Goal: Task Accomplishment & Management: Manage account settings

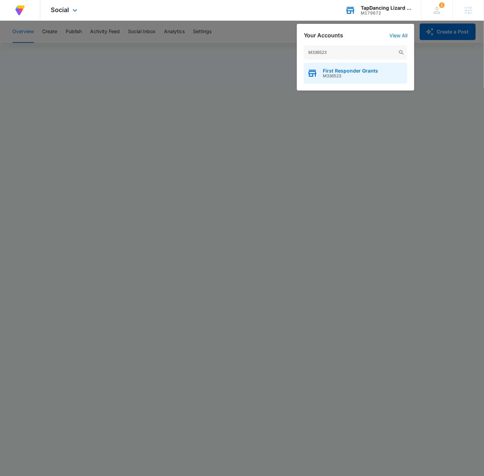
type input "M336523"
click at [367, 75] on span "M336523" at bounding box center [350, 76] width 55 height 5
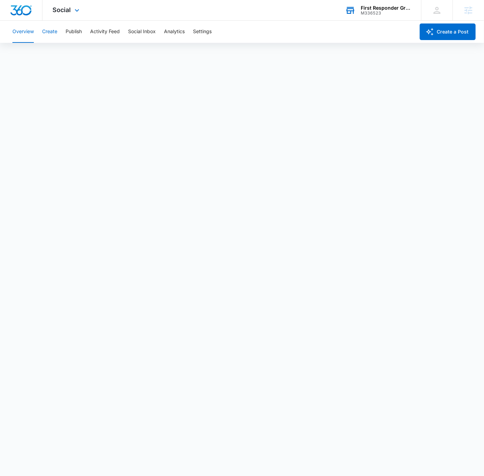
click at [51, 30] on button "Create" at bounding box center [49, 32] width 15 height 22
click at [75, 15] on div "Social Apps Reputation Websites Forms CRM Email Social Payments POS Content Ads…" at bounding box center [66, 10] width 49 height 20
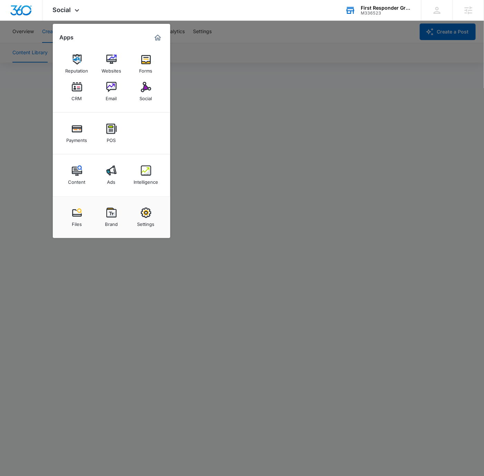
click at [221, 41] on div at bounding box center [242, 238] width 484 height 476
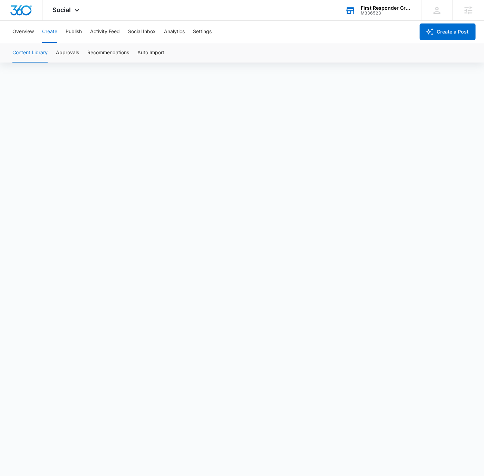
scroll to position [2, 0]
click at [73, 52] on button "Approvals" at bounding box center [67, 52] width 23 height 19
click at [76, 2] on div "Social Apps Reputation Websites Forms CRM Email Social Payments POS Content Ads…" at bounding box center [66, 10] width 49 height 20
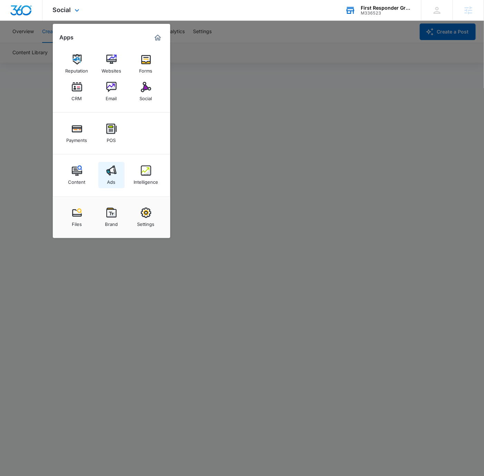
click at [102, 174] on link "Ads" at bounding box center [111, 175] width 26 height 26
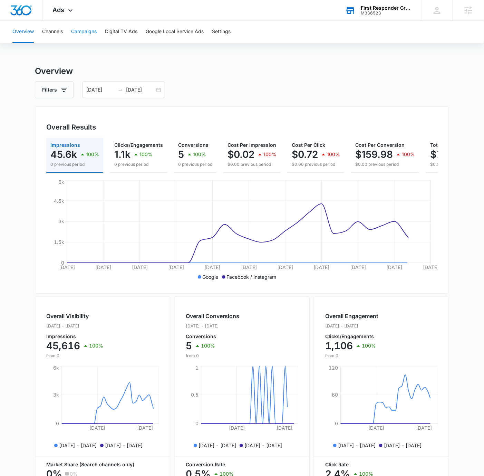
click at [79, 35] on button "Campaigns" at bounding box center [84, 32] width 26 height 22
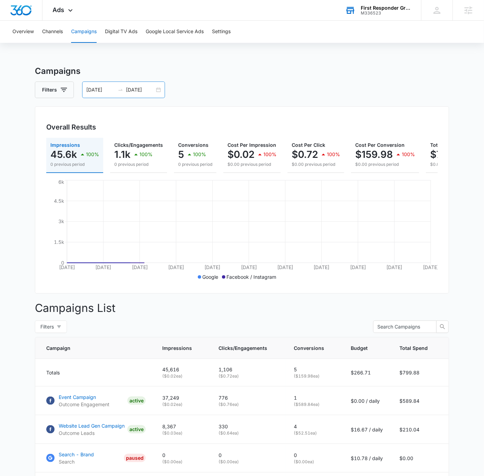
click at [159, 94] on div "09/01/2025 10/01/2025" at bounding box center [123, 90] width 83 height 17
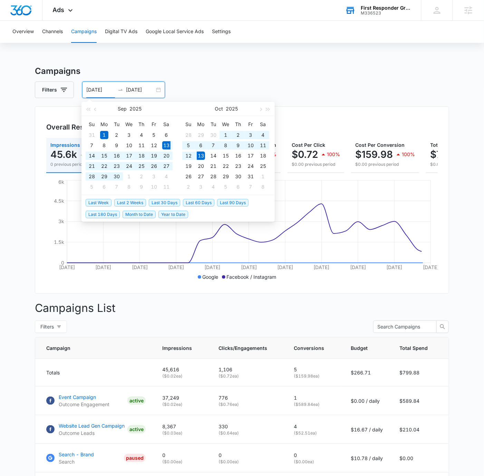
click at [159, 200] on span "Last 30 Days" at bounding box center [164, 203] width 31 height 8
type input "[DATE]"
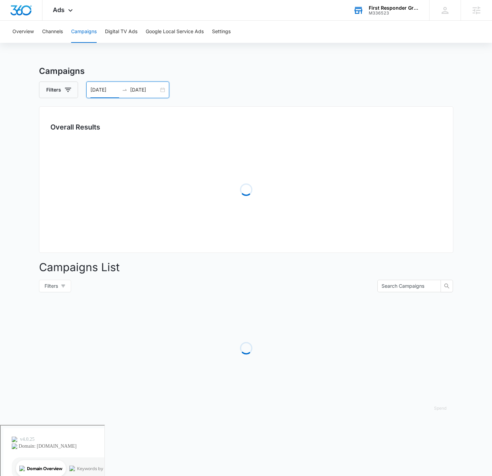
click at [282, 93] on div "Filters 09/13/2025 10/13/2025" at bounding box center [246, 90] width 414 height 17
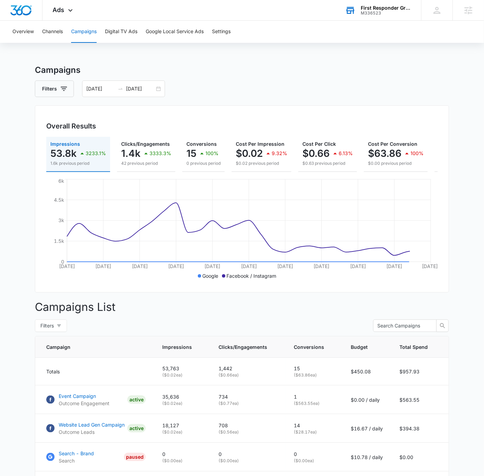
scroll to position [80, 0]
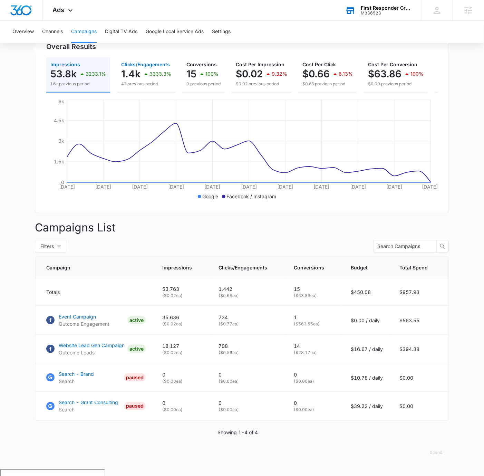
click at [137, 83] on p "42 previous period" at bounding box center [146, 84] width 50 height 6
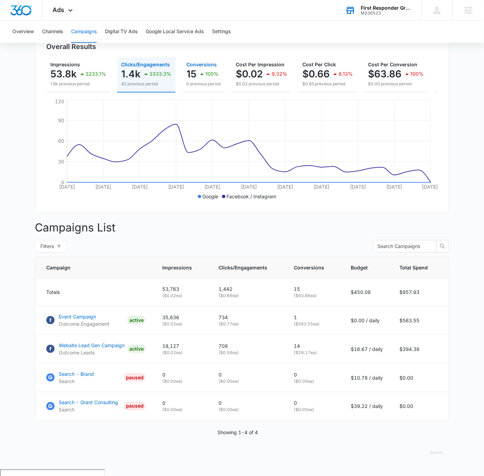
click at [212, 73] on p "100%" at bounding box center [212, 73] width 13 height 5
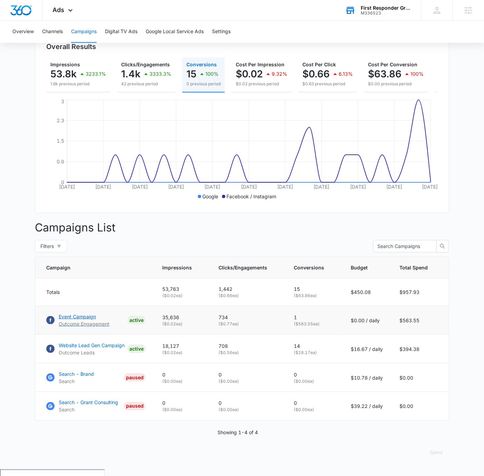
click at [90, 320] on p "Event Campaign" at bounding box center [84, 316] width 51 height 7
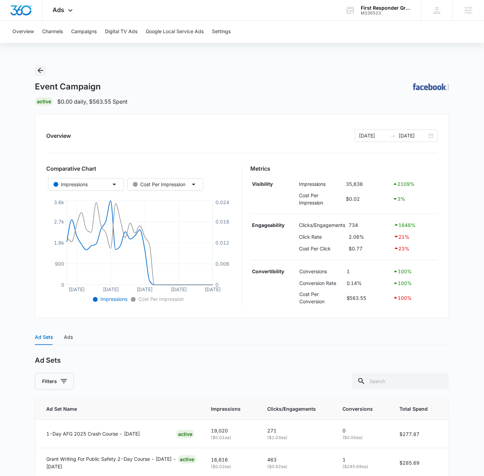
click at [39, 67] on icon "Back" at bounding box center [40, 70] width 8 height 8
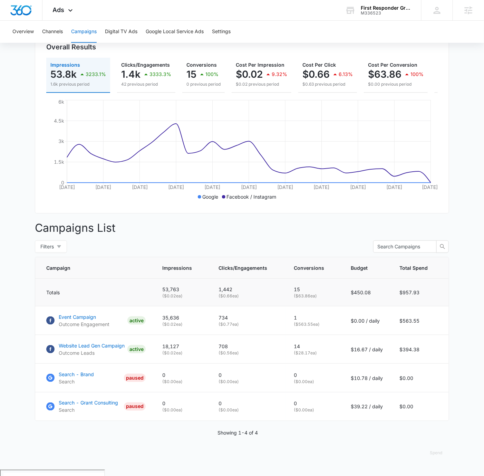
scroll to position [80, 0]
click at [73, 12] on icon at bounding box center [70, 12] width 8 height 8
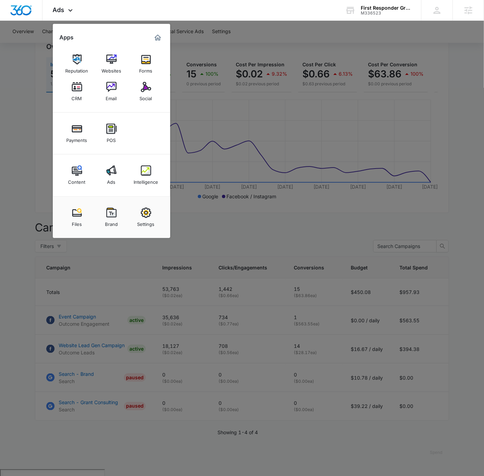
click at [149, 163] on link "Intelligence" at bounding box center [146, 175] width 26 height 26
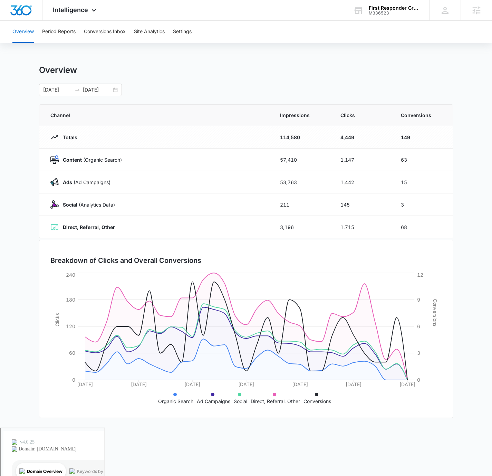
click at [187, 75] on div "Overview" at bounding box center [246, 70] width 414 height 10
click at [64, 29] on button "Period Reports" at bounding box center [59, 32] width 34 height 22
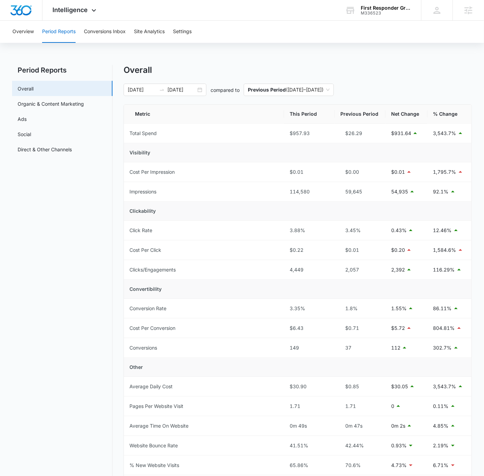
click at [349, 45] on div "Overview Period Reports Conversions Inbox Site Analytics Settings Period Report…" at bounding box center [242, 313] width 484 height 585
click at [425, 55] on div "Overview Period Reports Conversions Inbox Site Analytics Settings Period Report…" at bounding box center [242, 313] width 484 height 585
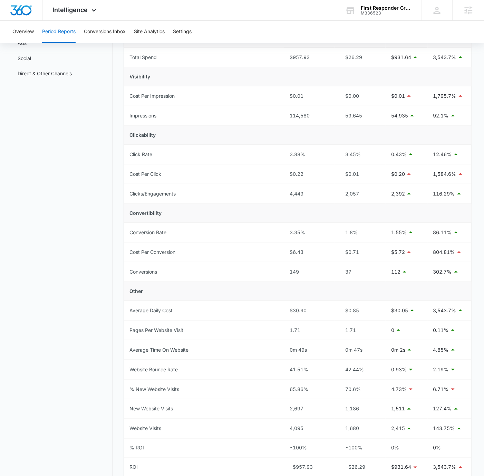
scroll to position [127, 0]
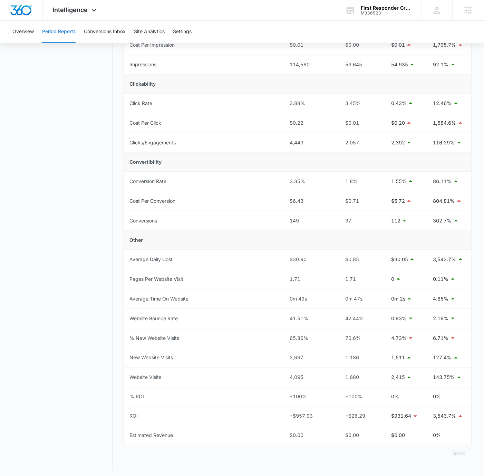
click at [475, 88] on main "Period Reports Overall Organic & Content Marketing Ads Social Direct & Other Ch…" at bounding box center [242, 208] width 484 height 541
click at [78, 137] on nav "Period Reports Overall Organic & Content Marketing Ads Social Direct & Other Ch…" at bounding box center [62, 204] width 101 height 532
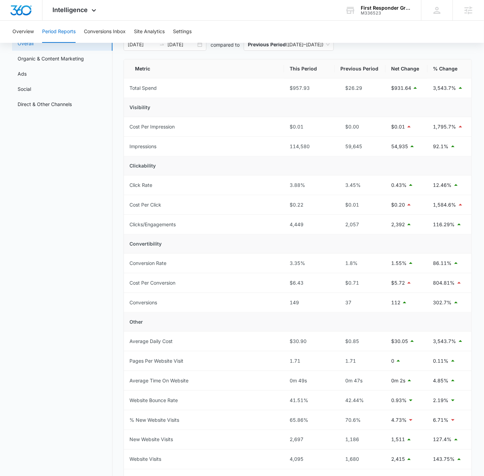
scroll to position [0, 0]
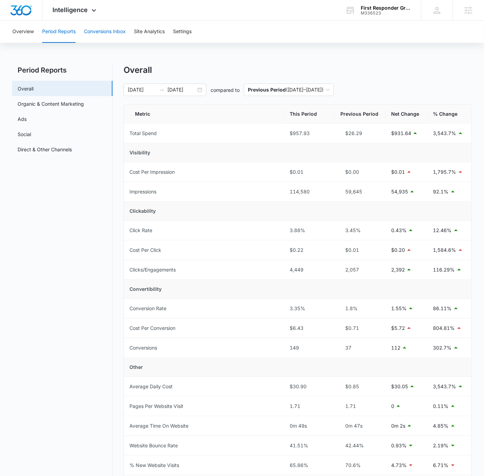
click at [111, 35] on button "Conversions Inbox" at bounding box center [105, 32] width 42 height 22
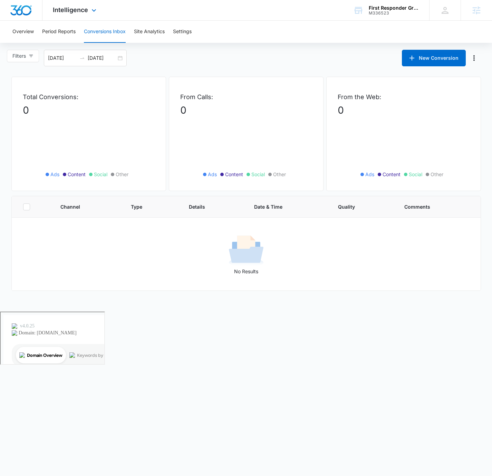
click at [88, 12] on div "Intelligence Apps Reputation Websites Forms CRM Email Social Payments POS Conte…" at bounding box center [75, 10] width 66 height 20
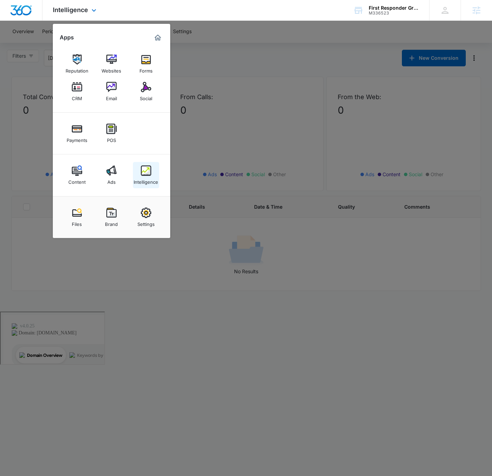
click at [138, 179] on div "Intelligence" at bounding box center [146, 180] width 25 height 9
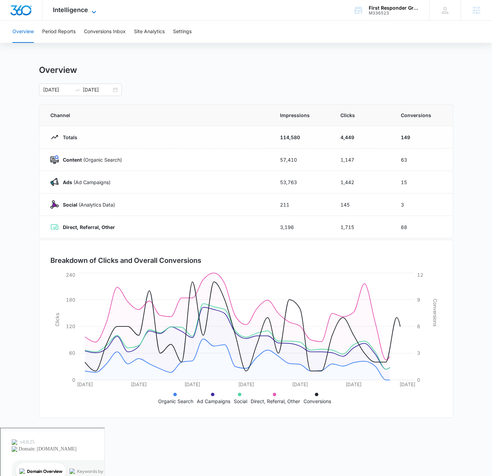
click at [77, 6] on span "Intelligence" at bounding box center [70, 9] width 35 height 7
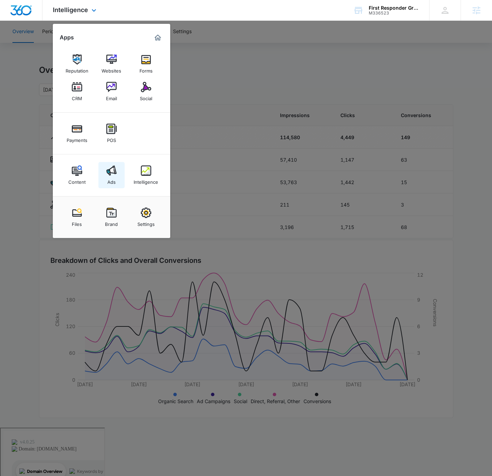
click at [105, 169] on link "Ads" at bounding box center [111, 175] width 26 height 26
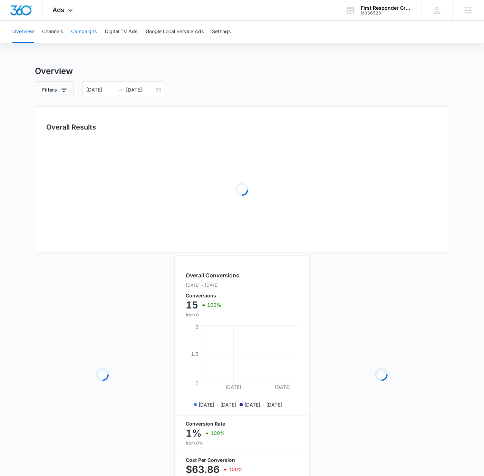
click at [86, 36] on button "Campaigns" at bounding box center [84, 32] width 26 height 22
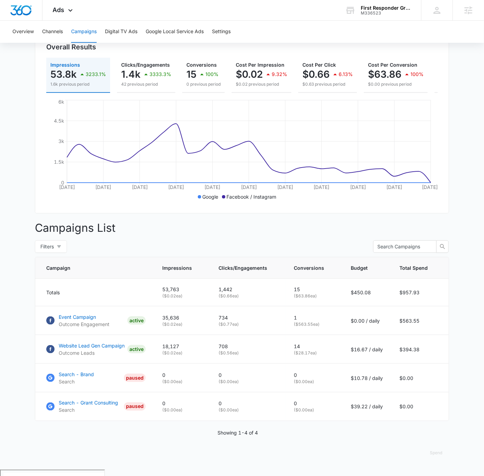
scroll to position [80, 0]
click at [105, 349] on p "Website Lead Gen Campaign" at bounding box center [92, 345] width 66 height 7
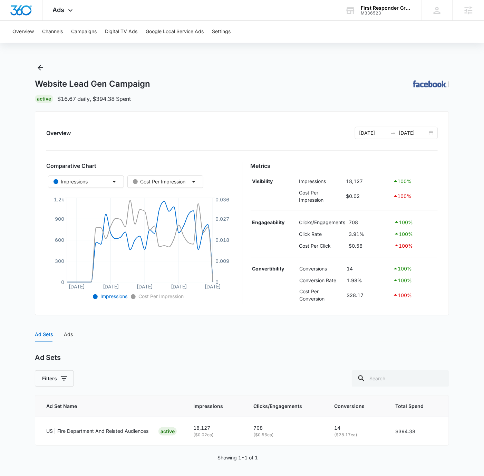
scroll to position [4, 0]
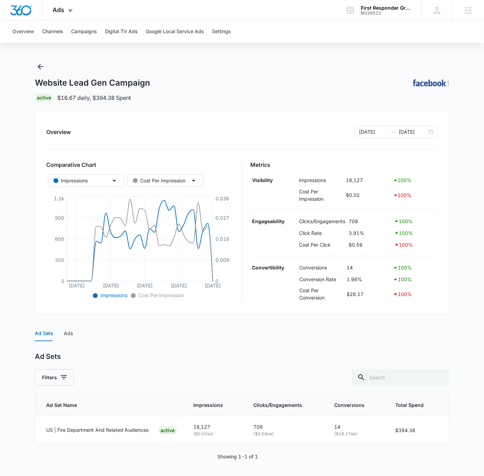
click at [460, 150] on main "Website Lead Gen Campaign | Active $16.67 daily , $394.38 Spent Overview 09/13/…" at bounding box center [242, 269] width 484 height 416
click at [464, 64] on main "Website Lead Gen Campaign | Active $16.67 daily , $394.38 Spent Overview 09/13/…" at bounding box center [242, 269] width 484 height 416
click at [69, 334] on div "Ads" at bounding box center [68, 334] width 9 height 8
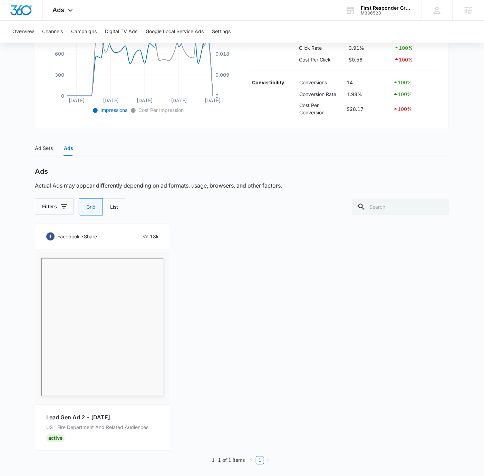
scroll to position [0, 0]
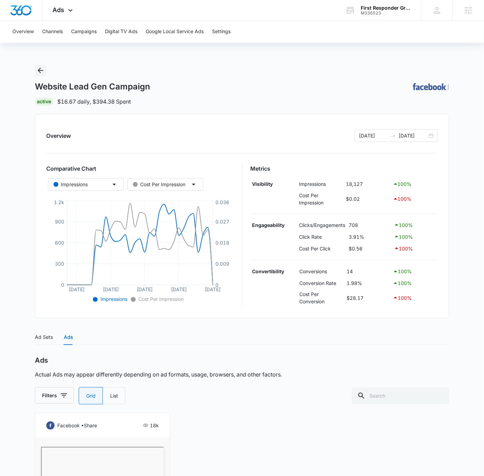
click at [40, 71] on icon "Back" at bounding box center [40, 70] width 8 height 8
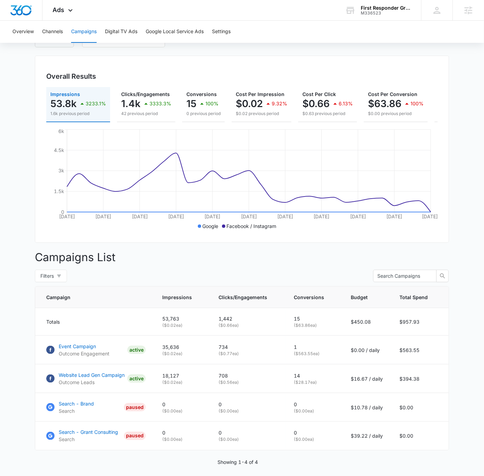
scroll to position [80, 0]
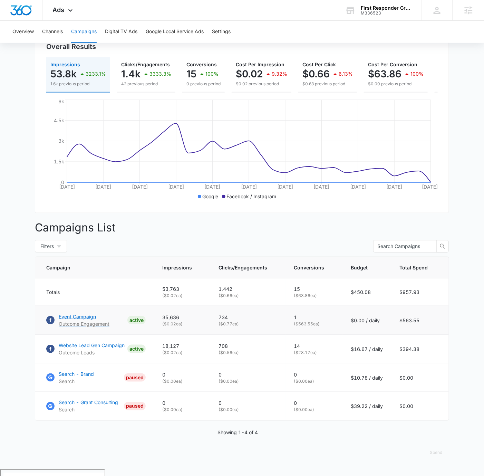
click at [86, 320] on p "Event Campaign" at bounding box center [84, 316] width 51 height 7
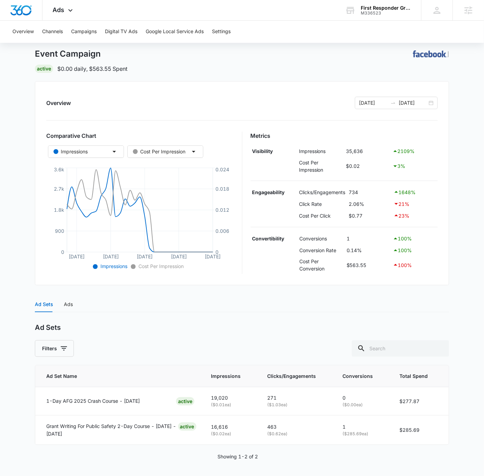
scroll to position [33, 0]
click at [464, 293] on main "Event Campaign | Active $0.00 daily , $563.55 Spent Overview 09/13/2025 10/13/2…" at bounding box center [242, 254] width 484 height 445
click at [79, 305] on div "Ad Sets Ads" at bounding box center [242, 304] width 414 height 16
click at [74, 302] on div "Ad Sets Ads" at bounding box center [242, 304] width 414 height 16
click at [71, 303] on div "Ads" at bounding box center [68, 304] width 9 height 8
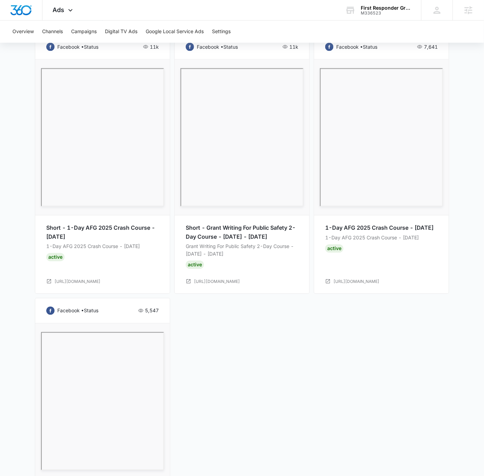
scroll to position [360, 0]
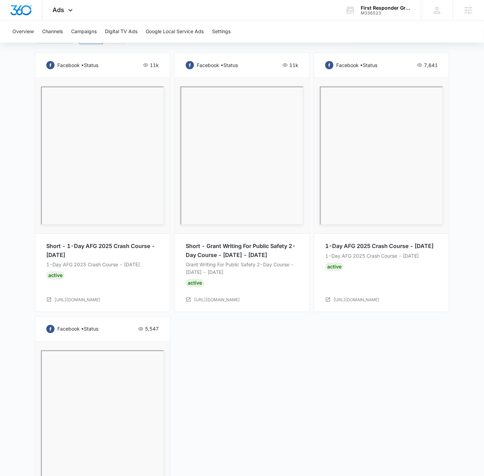
click at [214, 278] on div "Grant Writing For Public Safety 2-Day Course - October 2nd - 3rd Active" at bounding box center [242, 274] width 113 height 26
drag, startPoint x: 254, startPoint y: 271, endPoint x: 184, endPoint y: 263, distance: 70.3
click at [184, 263] on div "facebook • status 11k Short - Grant Writing For Public Safety 2-Day Course - Oc…" at bounding box center [241, 182] width 135 height 259
click at [240, 299] on link "https://www.facebook.com/events/4180950492149948" at bounding box center [217, 300] width 46 height 7
click at [466, 130] on main "Event Campaign | Active $0.00 daily , $563.55 Spent Overview 09/13/2025 10/13/2…" at bounding box center [242, 154] width 484 height 898
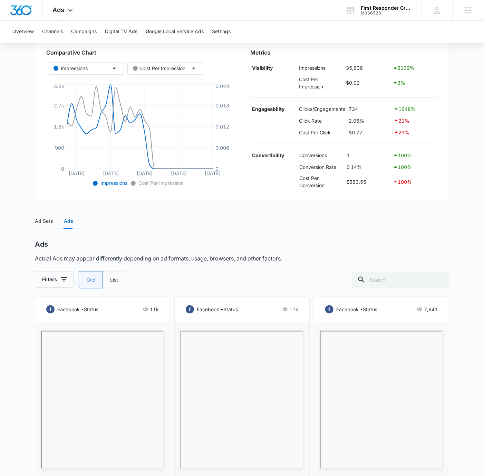
scroll to position [0, 0]
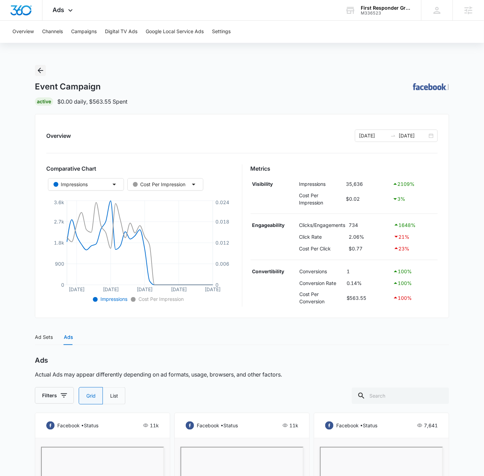
click at [42, 71] on icon "Back" at bounding box center [40, 70] width 8 height 8
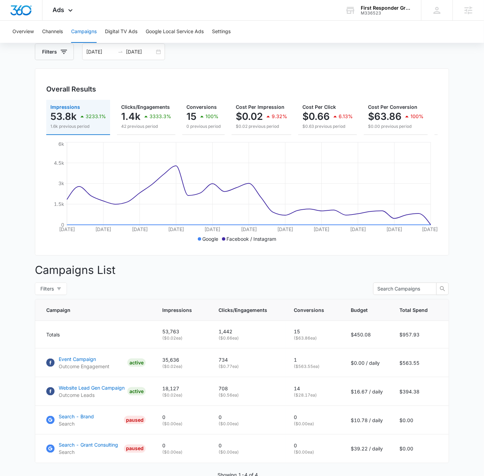
scroll to position [80, 0]
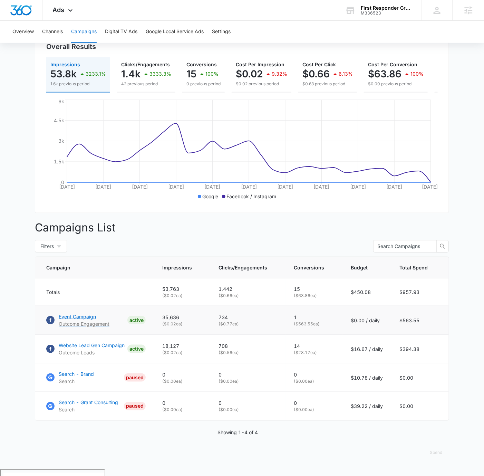
click at [82, 320] on p "Event Campaign" at bounding box center [84, 316] width 51 height 7
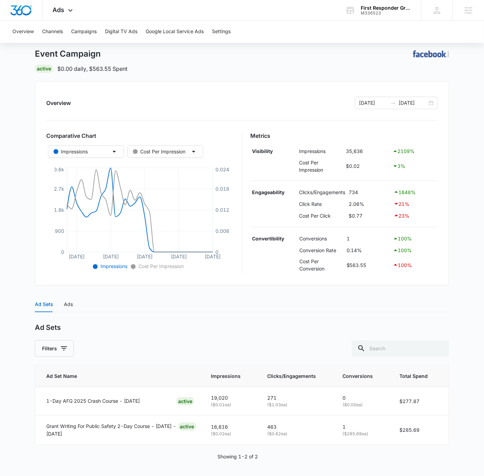
scroll to position [33, 0]
click at [109, 309] on div "Ad Sets Ads" at bounding box center [242, 304] width 414 height 16
click at [35, 305] on div "Ad Sets" at bounding box center [44, 304] width 18 height 8
click at [67, 301] on div "Ads" at bounding box center [68, 304] width 9 height 8
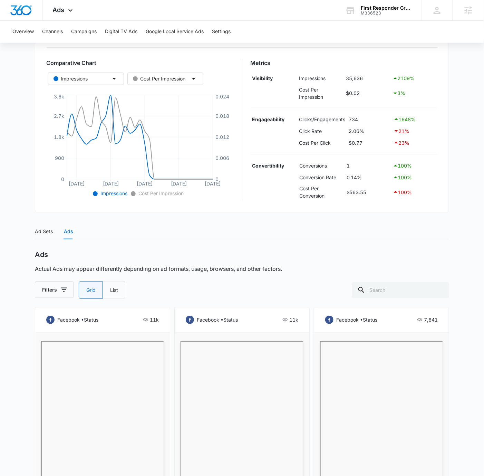
scroll to position [0, 0]
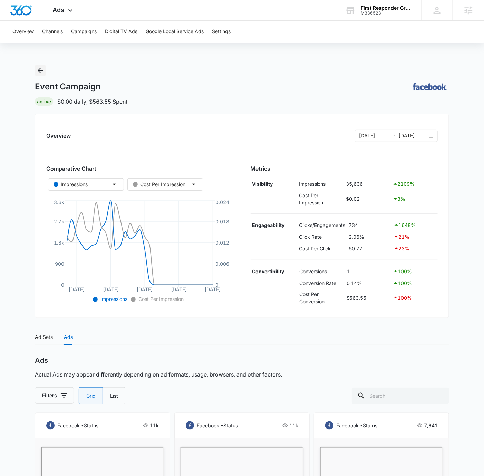
click at [41, 71] on icon "Back" at bounding box center [40, 70] width 8 height 8
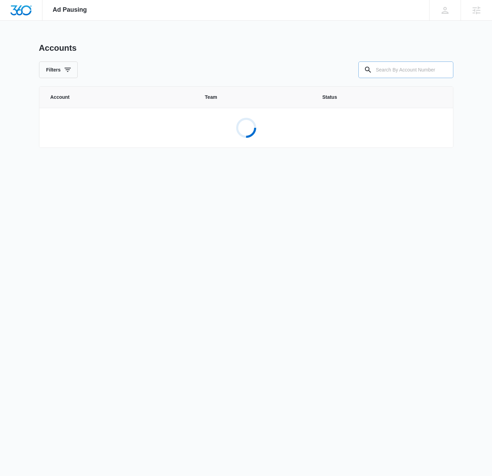
click at [396, 67] on input "text" at bounding box center [406, 69] width 95 height 17
paste input "M336523"
type input "M336523"
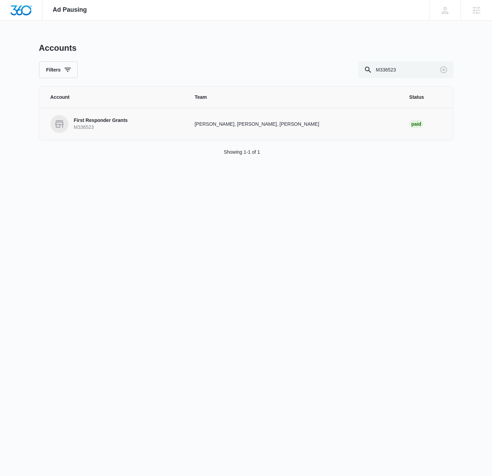
click at [101, 121] on p "First Responder Grants" at bounding box center [101, 120] width 54 height 7
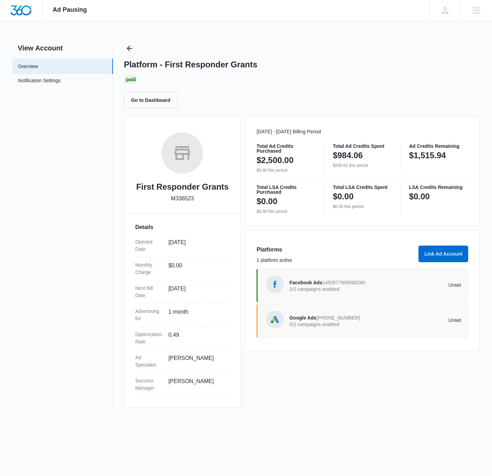
click at [373, 288] on p "2/2 campaigns enabled" at bounding box center [332, 289] width 86 height 5
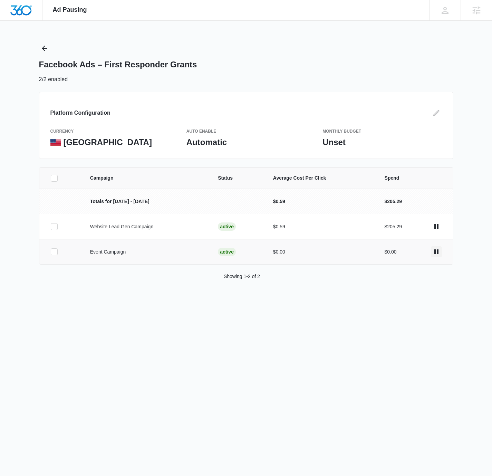
click at [439, 250] on icon "actions.pause" at bounding box center [436, 252] width 8 height 8
drag, startPoint x: 159, startPoint y: 225, endPoint x: 92, endPoint y: 227, distance: 66.4
drag, startPoint x: 88, startPoint y: 226, endPoint x: 158, endPoint y: 227, distance: 69.4
click at [158, 227] on p "Website Lead Gen Campaign" at bounding box center [144, 226] width 110 height 7
copy p "Website Lead Gen Campaign"
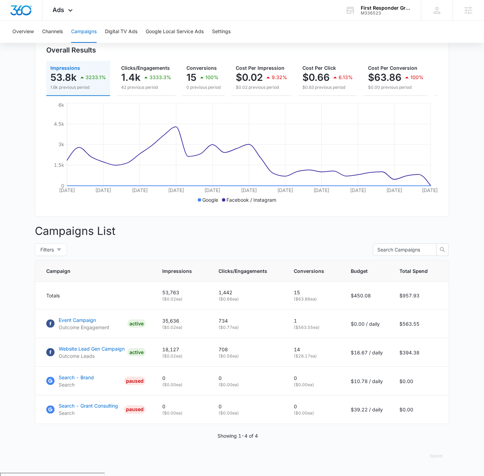
scroll to position [80, 0]
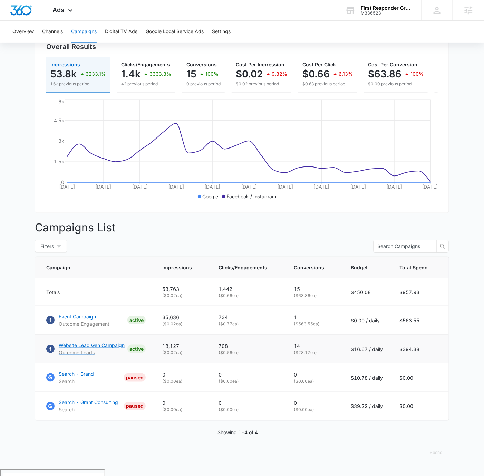
click at [90, 349] on p "Website Lead Gen Campaign" at bounding box center [92, 345] width 66 height 7
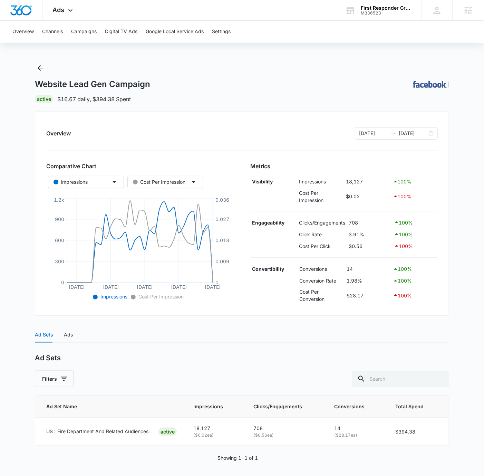
scroll to position [4, 0]
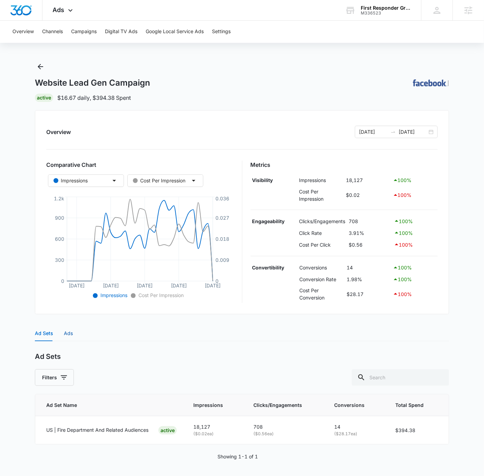
click at [69, 330] on div "Ads" at bounding box center [68, 334] width 9 height 8
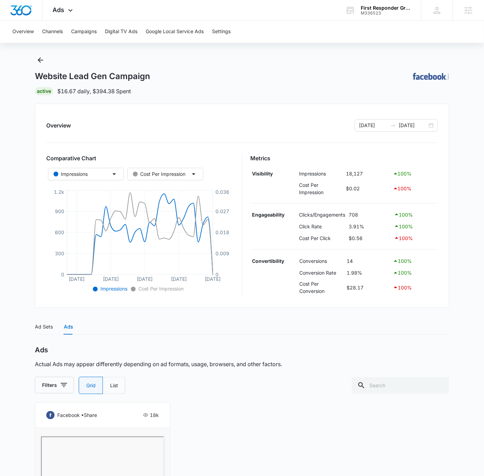
scroll to position [0, 0]
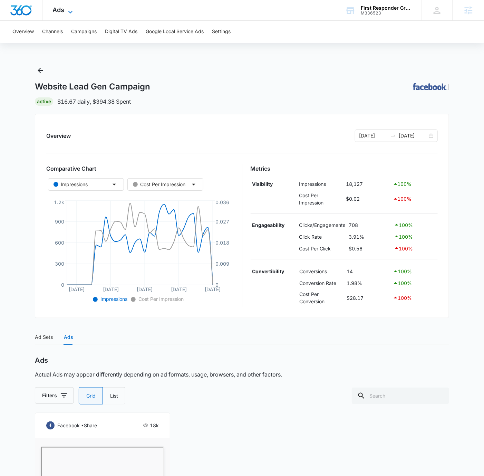
click at [68, 10] on icon at bounding box center [70, 12] width 8 height 8
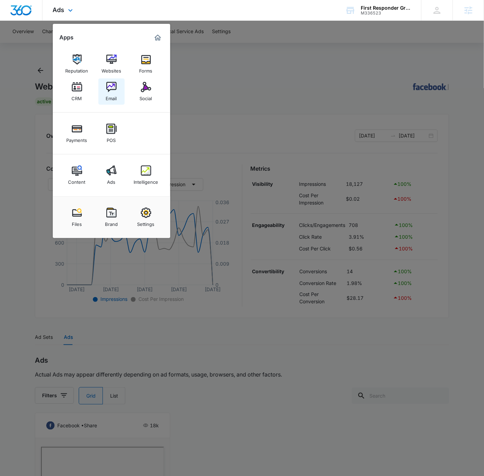
click at [121, 89] on link "Email" at bounding box center [111, 91] width 26 height 26
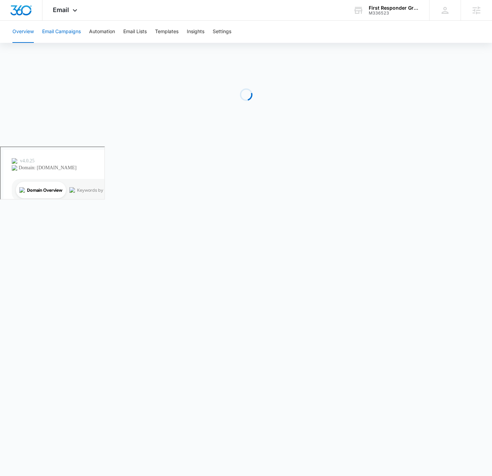
click at [56, 37] on button "Email Campaigns" at bounding box center [61, 32] width 39 height 22
click at [74, 10] on icon at bounding box center [75, 12] width 8 height 8
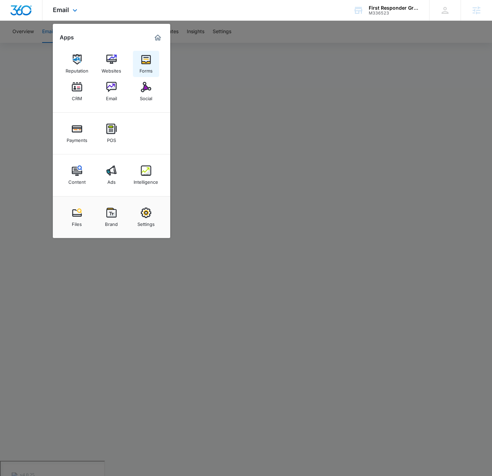
click at [145, 65] on div "Forms" at bounding box center [146, 69] width 13 height 9
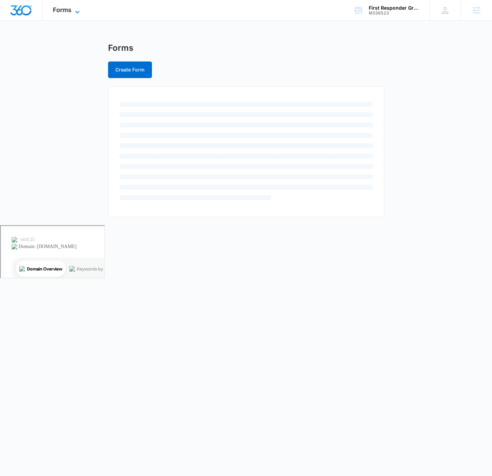
click at [56, 8] on span "Forms" at bounding box center [62, 9] width 19 height 7
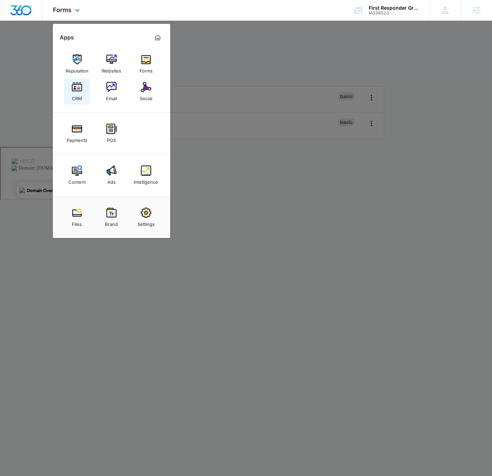
click at [78, 91] on img at bounding box center [77, 87] width 10 height 10
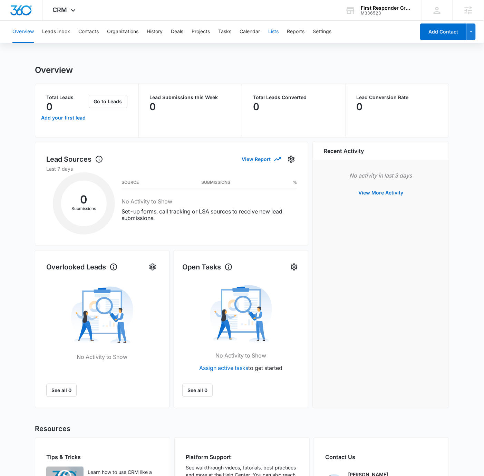
click at [270, 31] on button "Lists" at bounding box center [273, 32] width 10 height 22
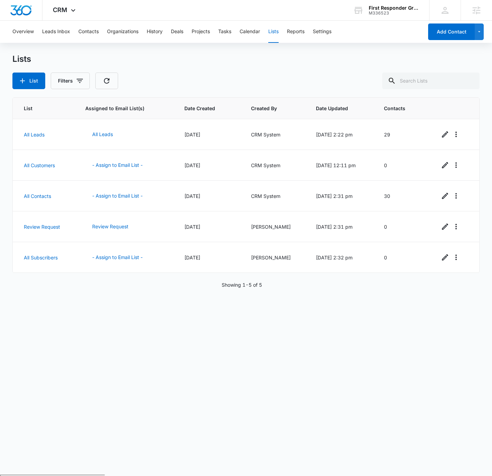
click at [355, 75] on div "List Filters" at bounding box center [246, 81] width 468 height 17
click at [50, 13] on div "CRM Apps Reputation Websites Forms CRM Email Social Payments POS Content Ads In…" at bounding box center [64, 10] width 45 height 20
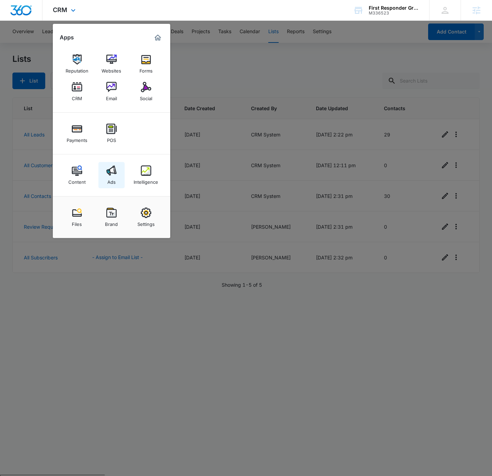
click at [110, 177] on div "Ads" at bounding box center [111, 180] width 8 height 9
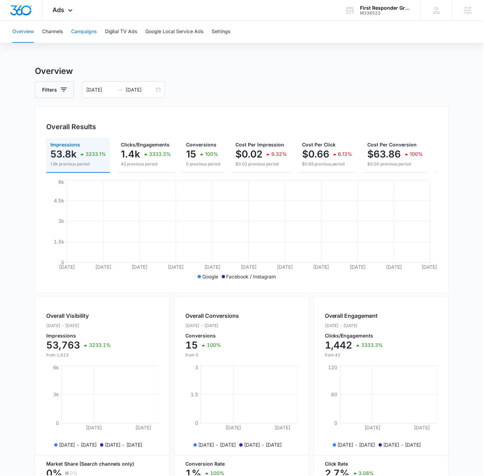
click at [79, 35] on button "Campaigns" at bounding box center [84, 32] width 26 height 22
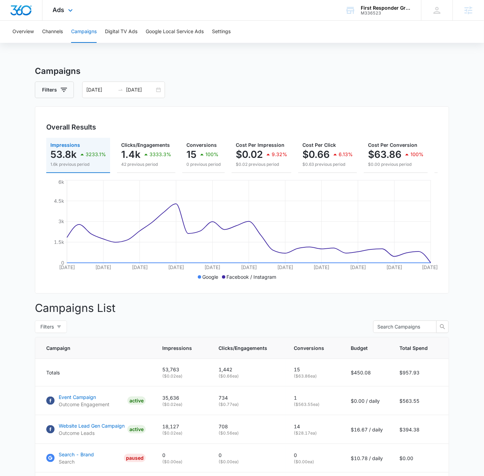
click at [78, 11] on div "Ads Apps Reputation Websites Forms CRM Email Social Payments POS Content Ads In…" at bounding box center [63, 10] width 42 height 20
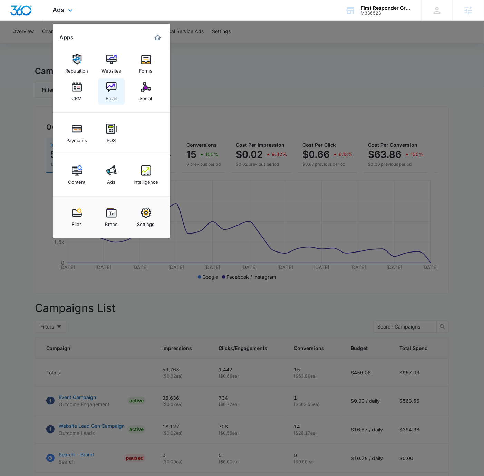
click at [117, 83] on link "Email" at bounding box center [111, 91] width 26 height 26
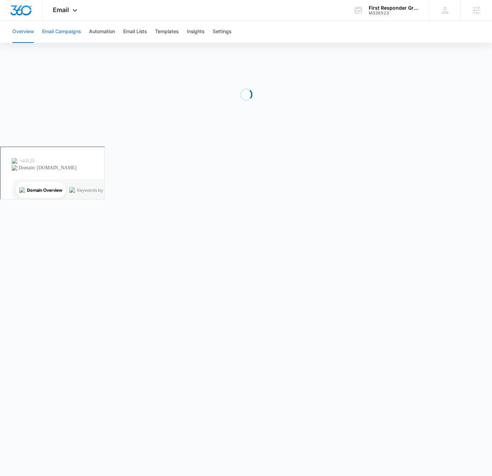
click at [61, 32] on button "Email Campaigns" at bounding box center [61, 32] width 39 height 22
click at [73, 8] on icon at bounding box center [75, 12] width 8 height 8
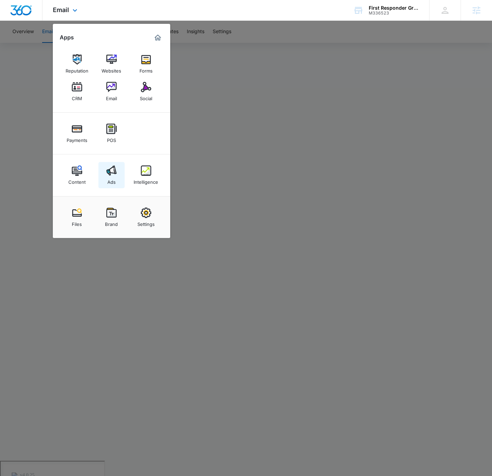
click at [112, 168] on img at bounding box center [111, 170] width 10 height 10
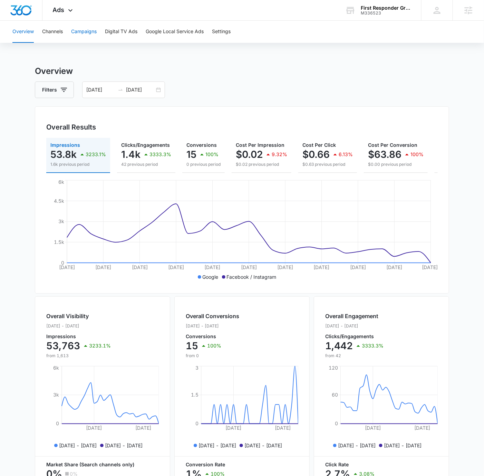
click at [87, 31] on button "Campaigns" at bounding box center [84, 32] width 26 height 22
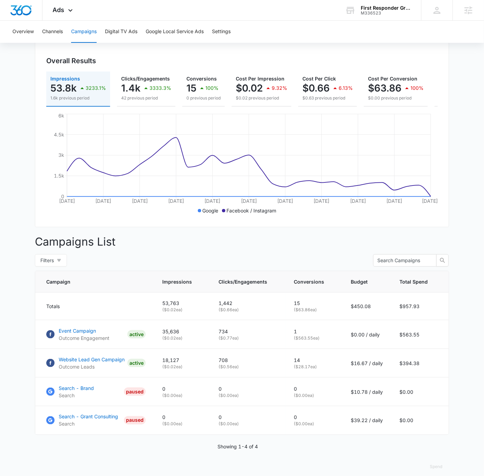
scroll to position [59, 0]
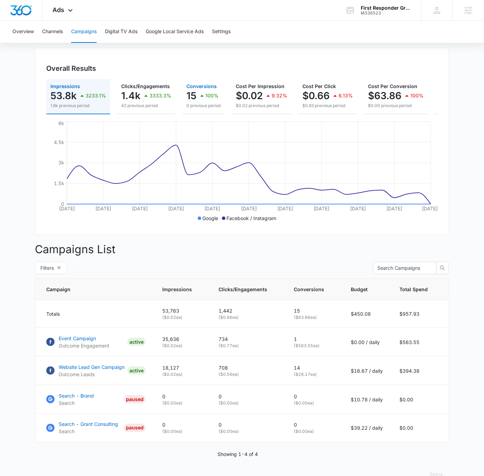
click at [200, 96] on icon "button" at bounding box center [201, 96] width 3 height 2
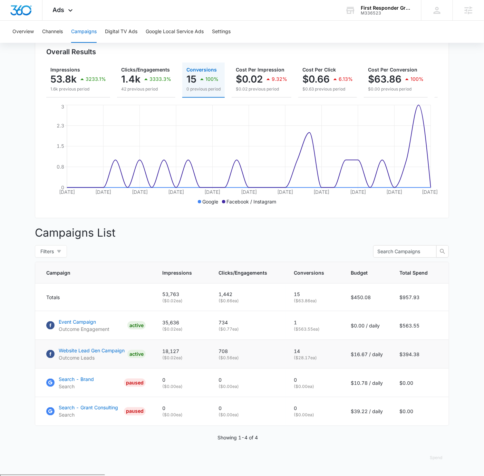
scroll to position [76, 0]
click at [89, 325] on p "Event Campaign" at bounding box center [84, 321] width 51 height 7
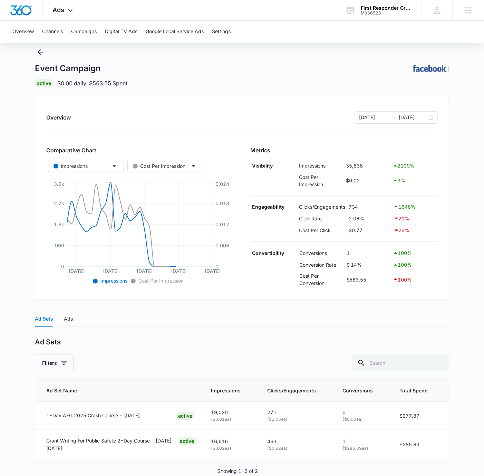
scroll to position [33, 0]
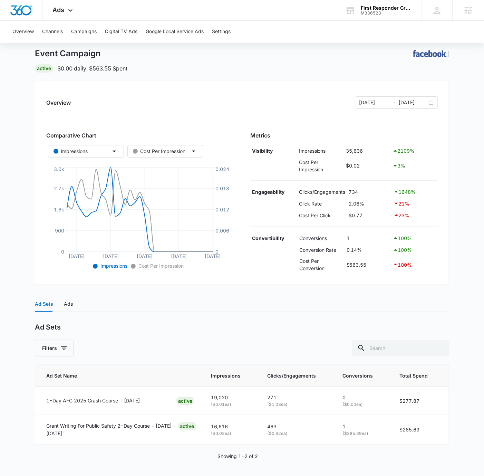
drag, startPoint x: 164, startPoint y: 320, endPoint x: 40, endPoint y: 300, distance: 125.9
click at [162, 319] on div "Ad Sets Ads Ad Sets Filters Ad Set Name Impressions Clicks/Engagements Conversi…" at bounding box center [242, 382] width 414 height 173
click at [75, 306] on div "Ad Sets Ads" at bounding box center [242, 304] width 414 height 16
click at [71, 305] on div "Ads" at bounding box center [68, 304] width 9 height 8
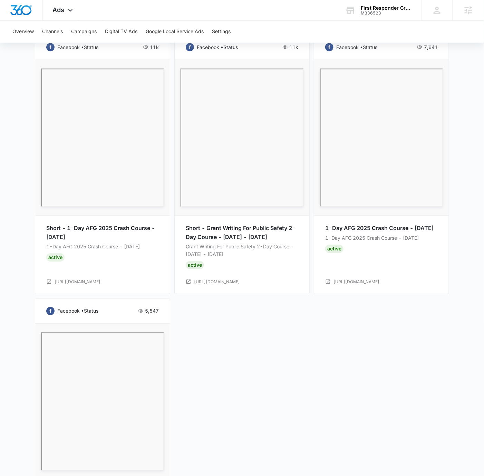
scroll to position [387, 0]
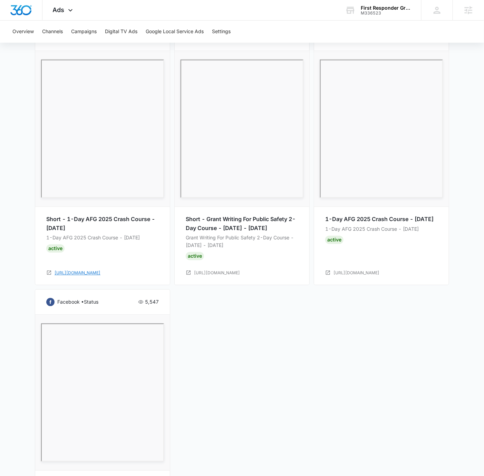
click at [101, 271] on link "[URL][DOMAIN_NAME]" at bounding box center [78, 273] width 46 height 7
click at [66, 6] on div "Ads Apps Reputation Websites Forms CRM Email Social Payments POS Content Ads In…" at bounding box center [63, 10] width 42 height 20
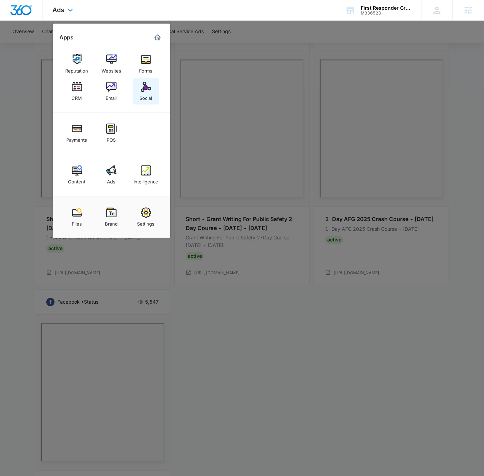
click at [142, 92] on img at bounding box center [146, 87] width 10 height 10
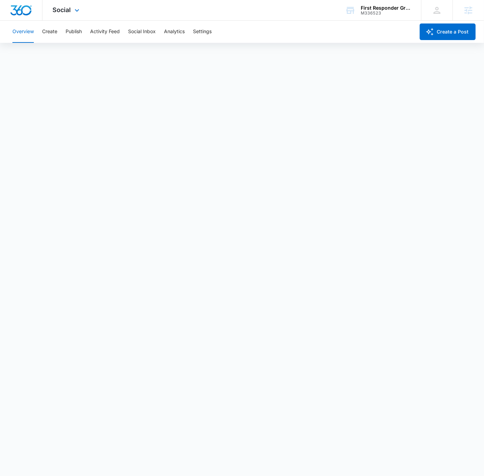
click at [287, 17] on div "Social Apps Reputation Websites Forms CRM Email Social Payments POS Content Ads…" at bounding box center [242, 10] width 484 height 21
